Goal: Book appointment/travel/reservation

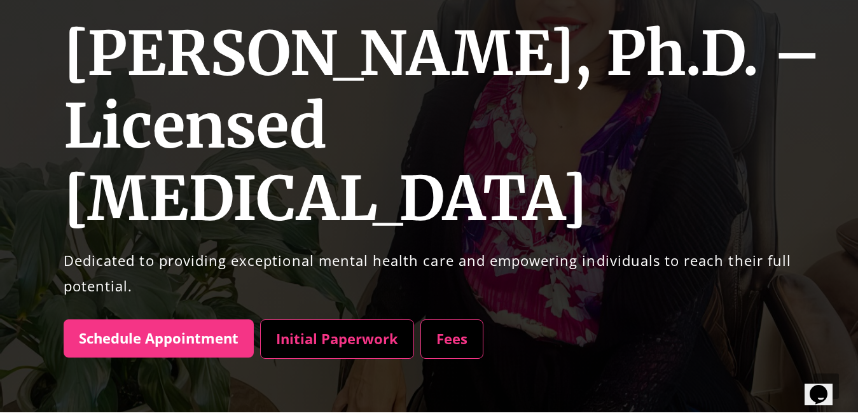
scroll to position [227, 0]
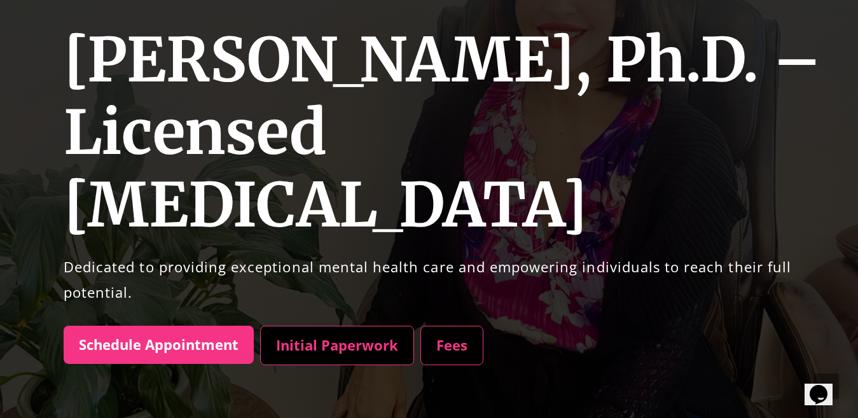
click at [317, 326] on link "Initial Paperwork" at bounding box center [337, 345] width 154 height 39
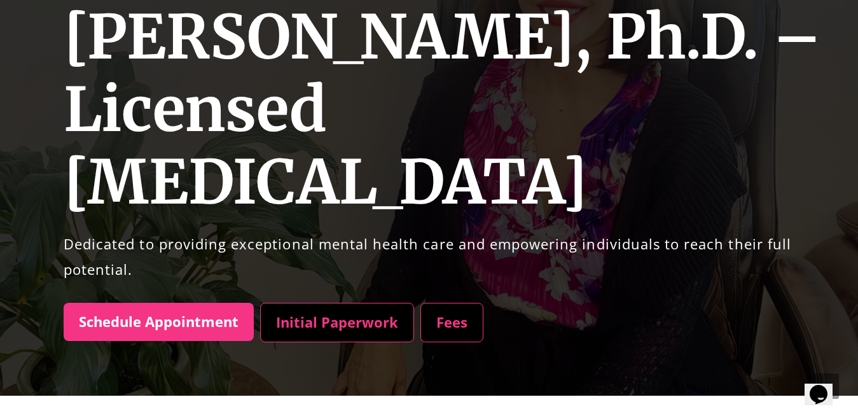
scroll to position [251, 0]
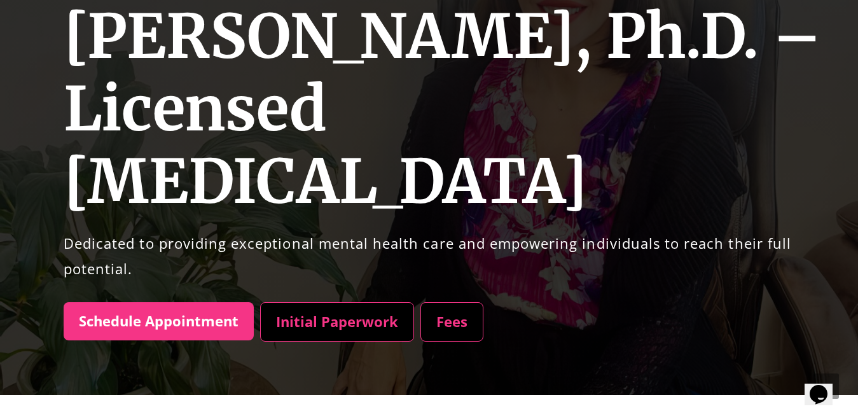
click at [454, 302] on link "Fees" at bounding box center [452, 321] width 63 height 39
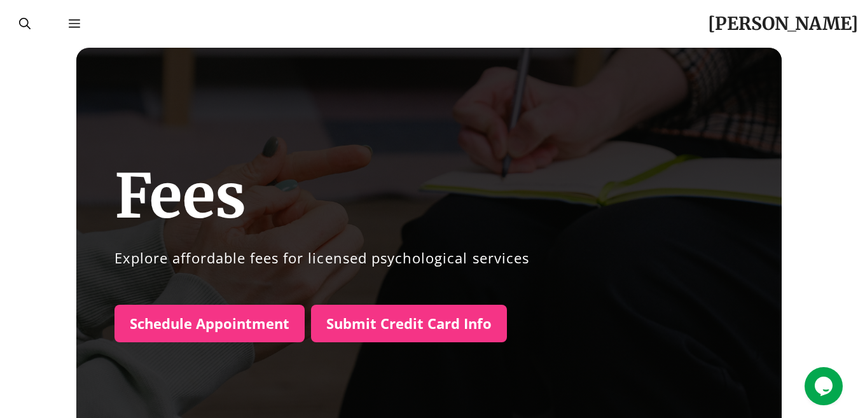
click at [162, 319] on link "Schedule Appointment" at bounding box center [210, 324] width 190 height 38
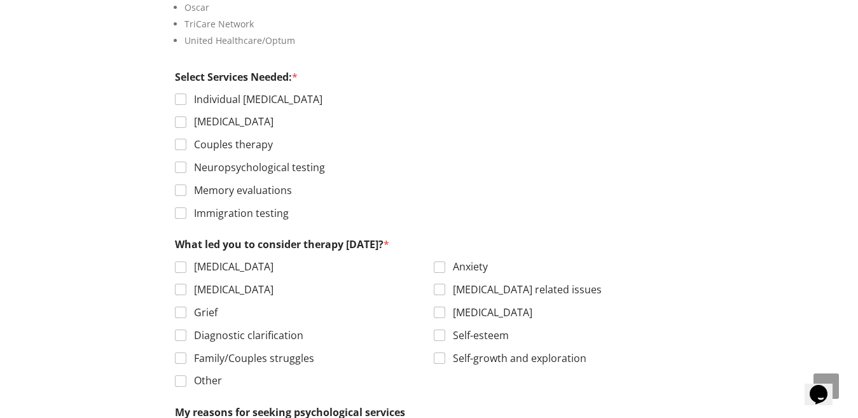
scroll to position [627, 0]
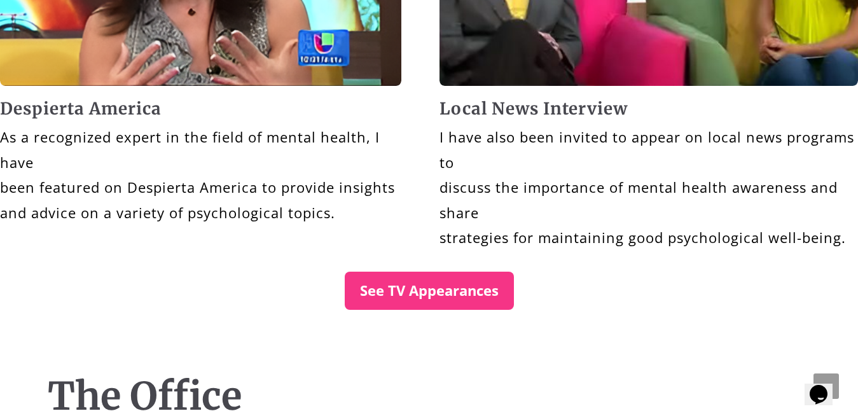
scroll to position [4013, 0]
